Goal: Information Seeking & Learning: Find specific fact

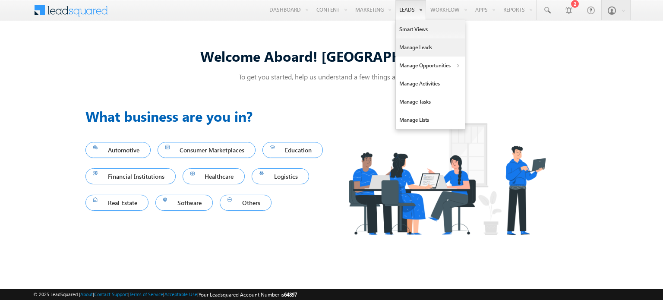
click at [417, 48] on link "Manage Leads" at bounding box center [430, 47] width 69 height 18
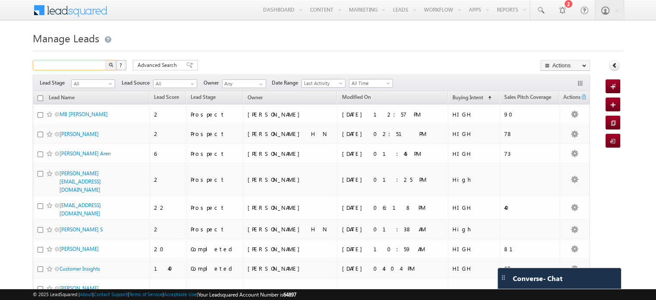
click at [67, 66] on input "text" at bounding box center [70, 65] width 74 height 10
type input "vijay"
click at [105, 60] on button "button" at bounding box center [110, 65] width 11 height 10
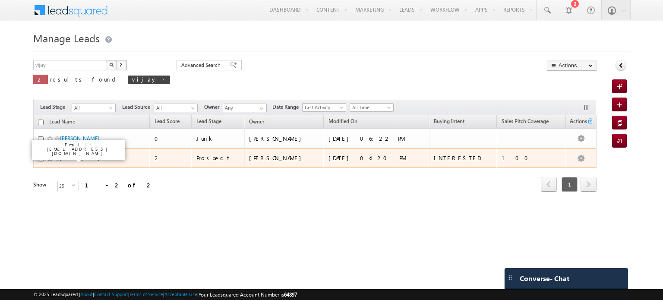
click at [69, 158] on link "[PERSON_NAME]" at bounding box center [79, 158] width 39 height 6
